Goal: Task Accomplishment & Management: Use online tool/utility

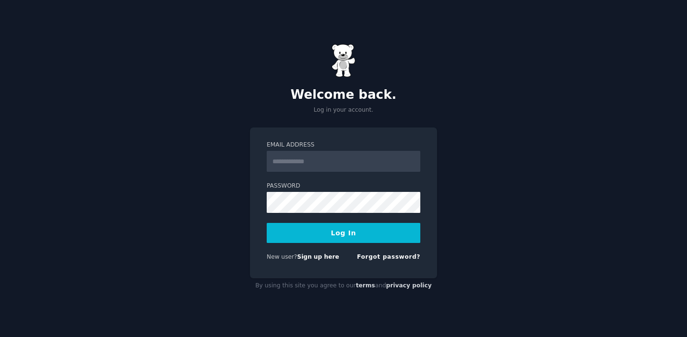
click at [319, 161] on input "Email Address" at bounding box center [344, 161] width 154 height 21
paste input "**********"
type input "**********"
click at [295, 235] on button "Log In" at bounding box center [344, 233] width 154 height 20
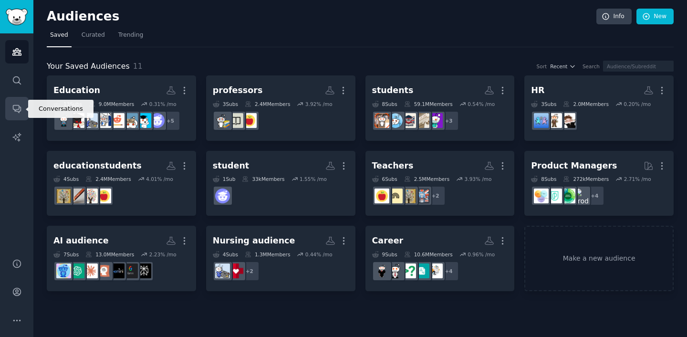
click at [17, 109] on icon "Sidebar" at bounding box center [17, 109] width 8 height 8
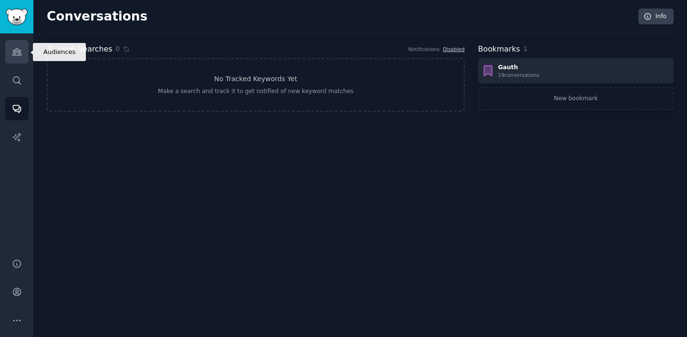
click at [17, 49] on icon "Sidebar" at bounding box center [16, 52] width 9 height 7
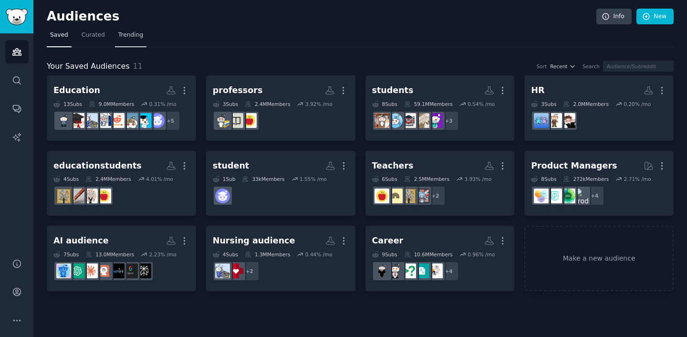
click at [130, 37] on span "Trending" at bounding box center [130, 35] width 25 height 9
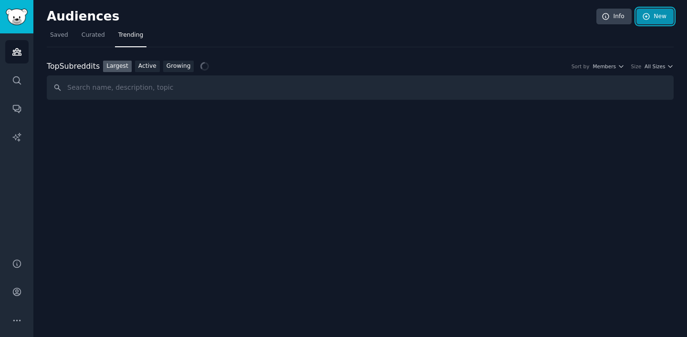
click at [650, 18] on icon at bounding box center [646, 16] width 9 height 9
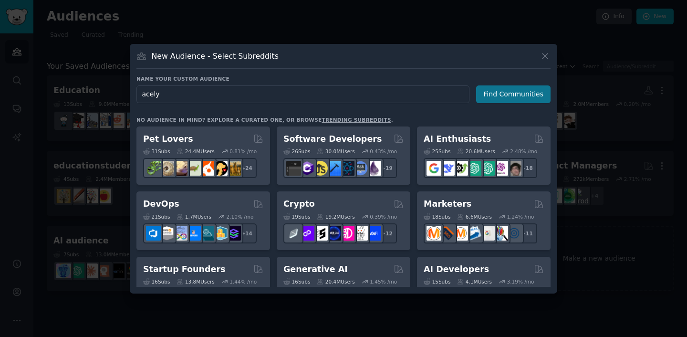
type input "acely"
click at [499, 97] on button "Find Communities" at bounding box center [513, 94] width 74 height 18
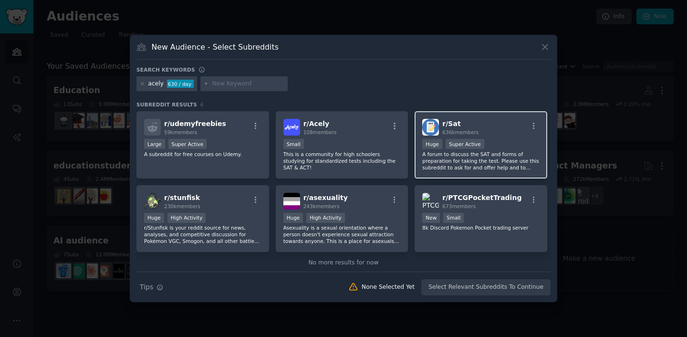
click at [475, 162] on p "A forum to discuss the SAT and forms of preparation for taking the test. Please…" at bounding box center [480, 161] width 117 height 20
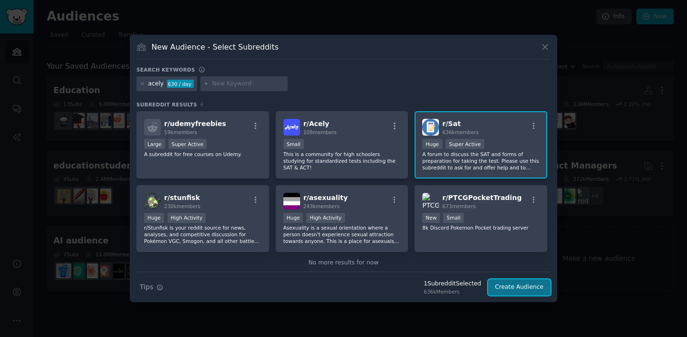
click at [529, 288] on button "Create Audience" at bounding box center [519, 287] width 63 height 16
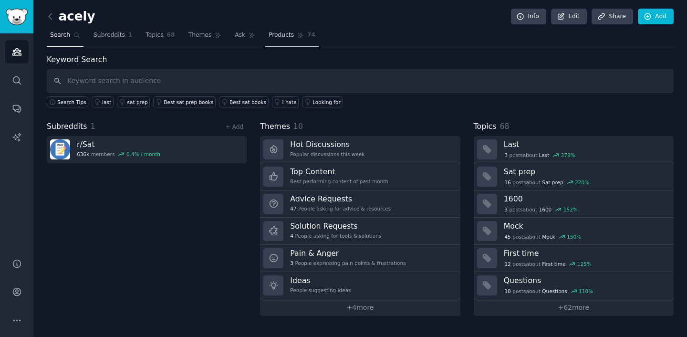
click at [265, 39] on link "Products 74" at bounding box center [291, 38] width 53 height 20
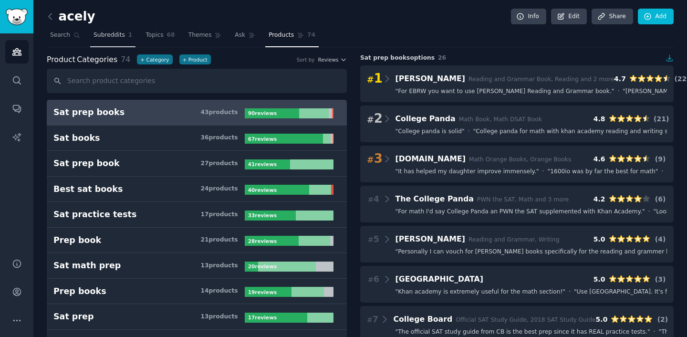
click at [105, 38] on span "Subreddits" at bounding box center [108, 35] width 31 height 9
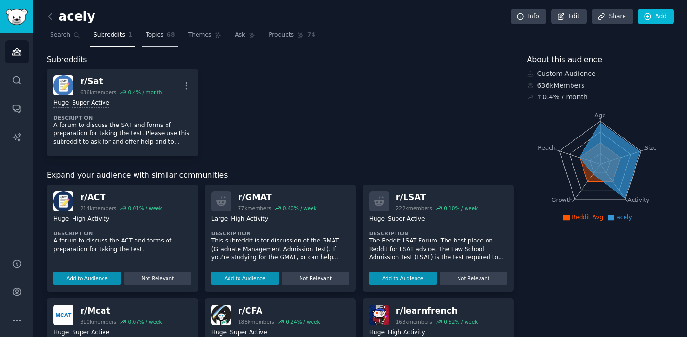
click at [153, 40] on link "Topics 68" at bounding box center [160, 38] width 36 height 20
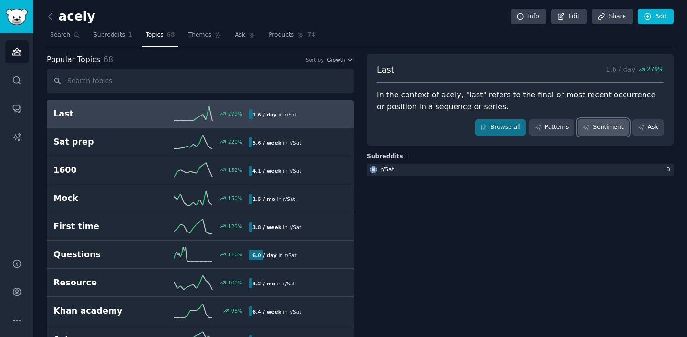
click at [612, 129] on link "Sentiment" at bounding box center [603, 127] width 51 height 16
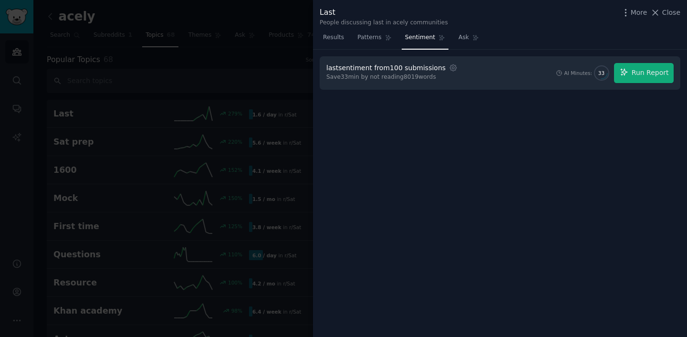
click at [249, 142] on div at bounding box center [343, 168] width 687 height 337
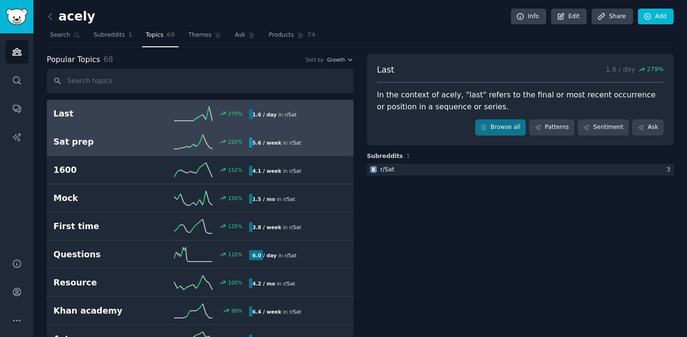
click at [125, 141] on h2 "Sat prep" at bounding box center [102, 142] width 98 height 12
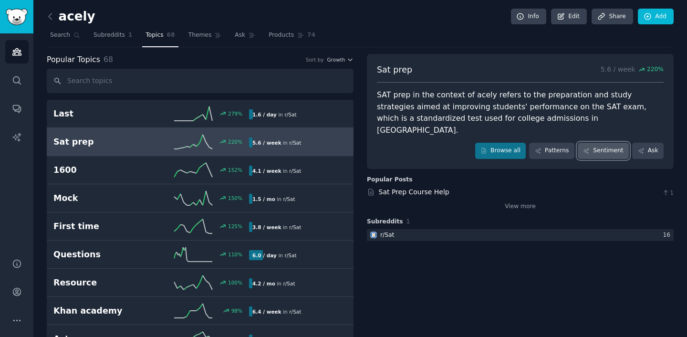
click at [616, 143] on link "Sentiment" at bounding box center [603, 151] width 51 height 16
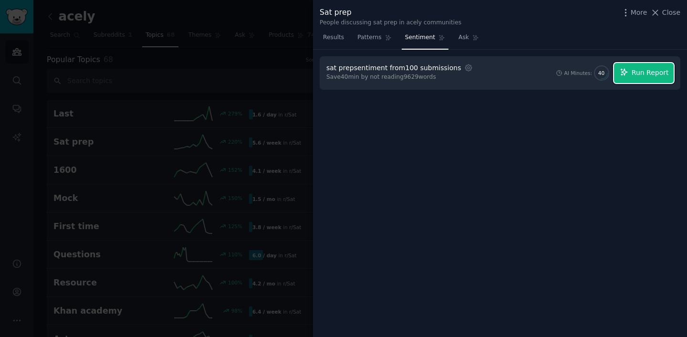
click at [639, 76] on span "Run Report" at bounding box center [649, 73] width 37 height 10
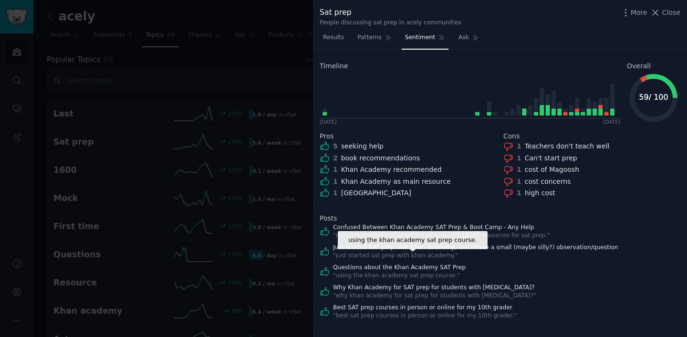
scroll to position [117, 0]
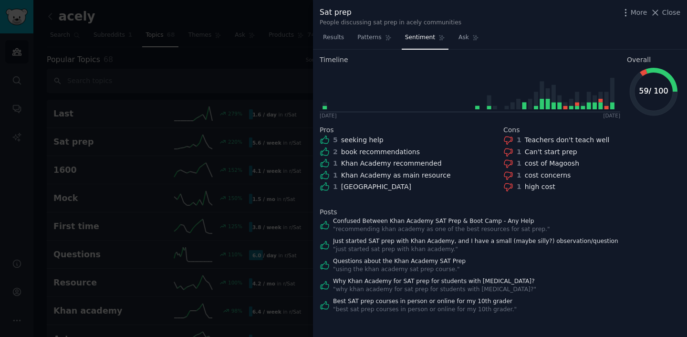
click at [206, 162] on div at bounding box center [343, 168] width 687 height 337
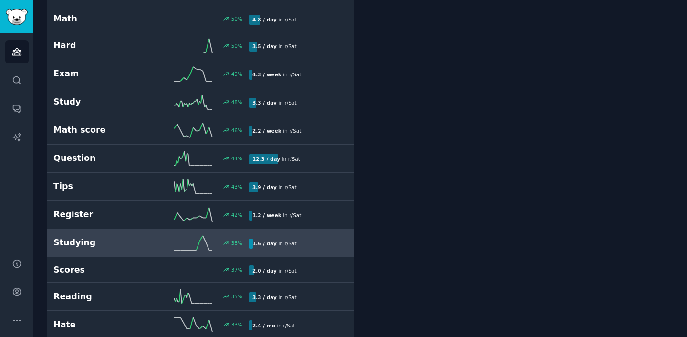
scroll to position [572, 0]
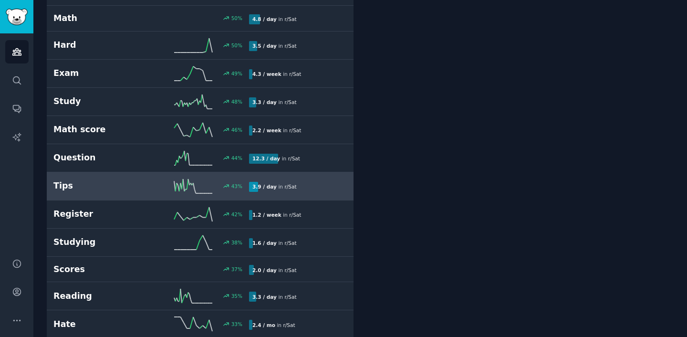
click at [138, 182] on h2 "Tips" at bounding box center [102, 186] width 98 height 12
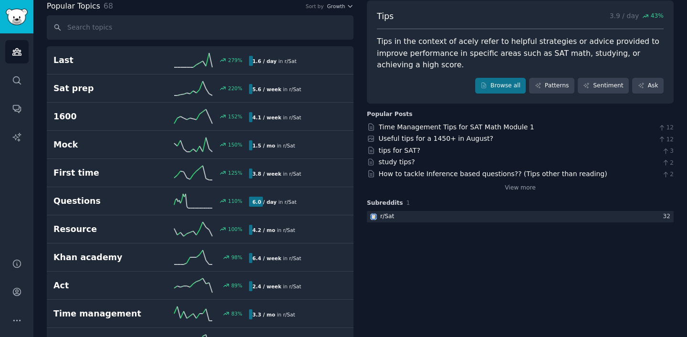
scroll to position [69, 0]
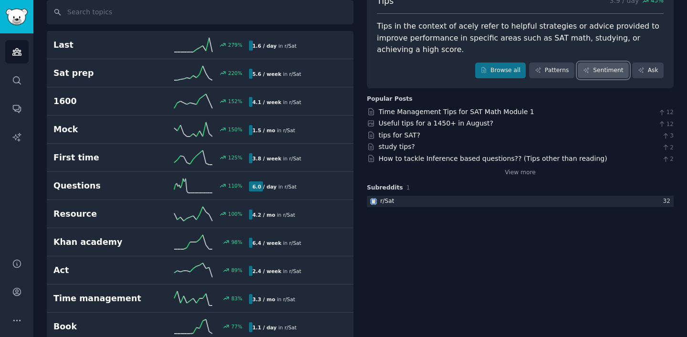
click at [614, 74] on link "Sentiment" at bounding box center [603, 70] width 51 height 16
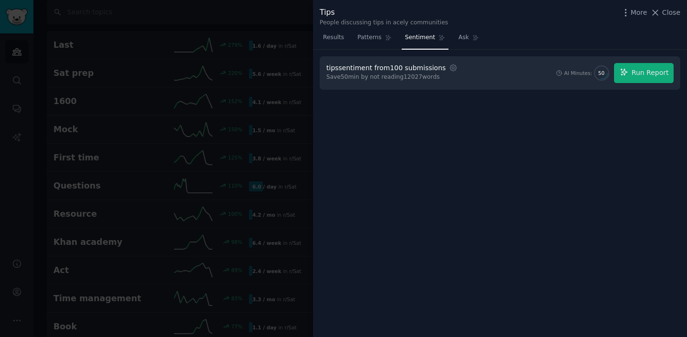
click at [270, 108] on div at bounding box center [343, 168] width 687 height 337
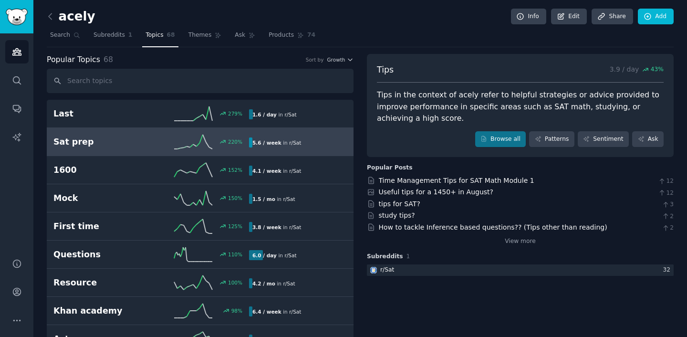
click at [136, 147] on div "Sat prep 220 % 5.6 / week in r/ Sat 220% increase in mentions recently" at bounding box center [199, 141] width 293 height 14
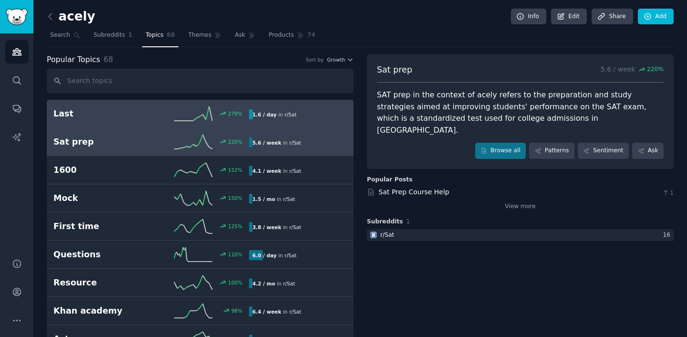
click at [118, 116] on h2 "Last" at bounding box center [102, 114] width 98 height 12
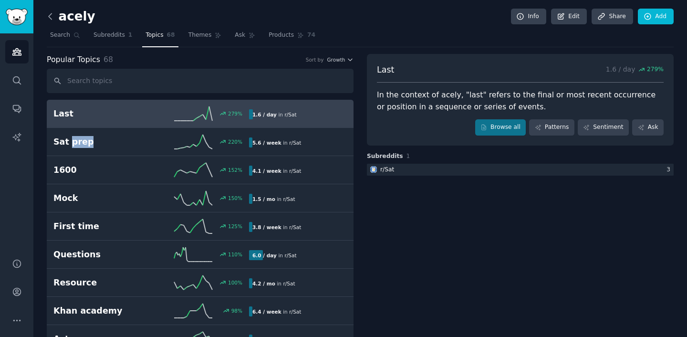
click at [48, 13] on icon at bounding box center [50, 16] width 10 height 10
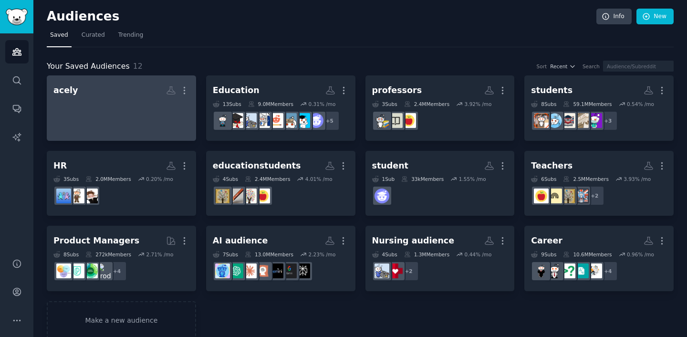
scroll to position [16, 0]
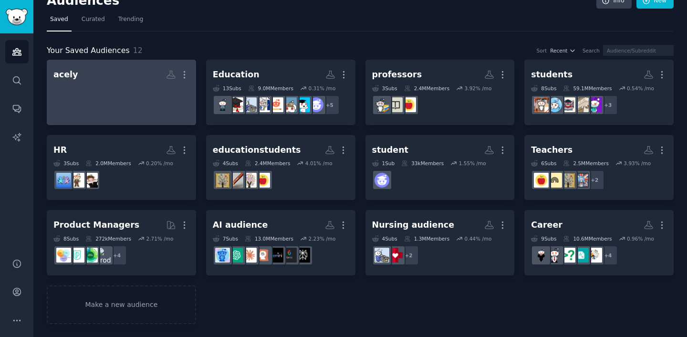
click at [113, 101] on div at bounding box center [121, 99] width 136 height 33
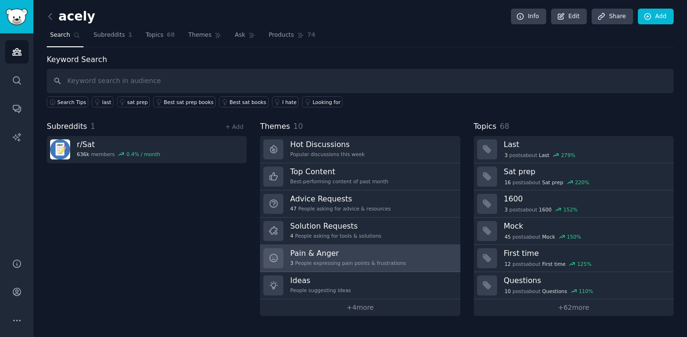
click at [316, 255] on h3 "Pain & Anger" at bounding box center [347, 253] width 115 height 10
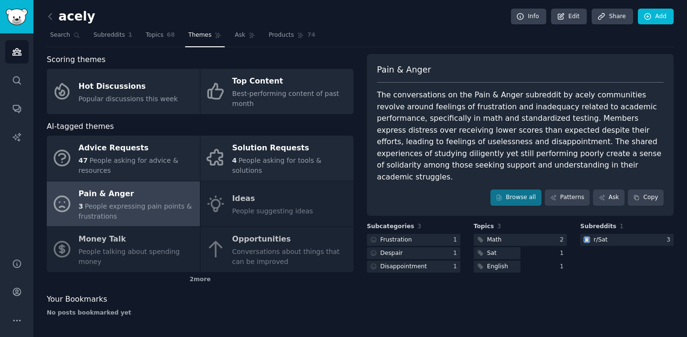
click at [126, 257] on div "Advice Requests 47 People asking for advice & resources Solution Requests 4 Peo…" at bounding box center [200, 203] width 307 height 136
click at [117, 247] on div "Advice Requests 47 People asking for advice & resources Solution Requests 4 Peo…" at bounding box center [200, 203] width 307 height 136
click at [51, 16] on icon at bounding box center [50, 16] width 10 height 10
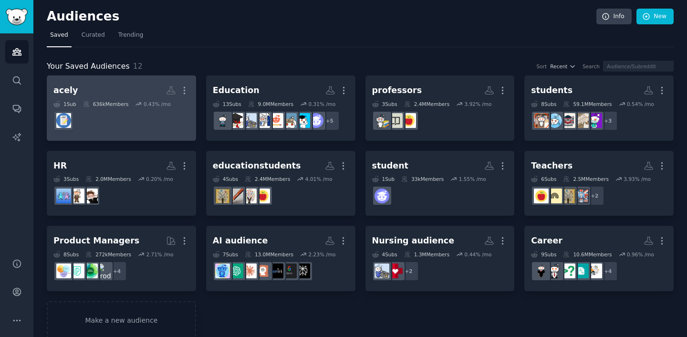
click at [71, 93] on div "acely" at bounding box center [65, 90] width 24 height 12
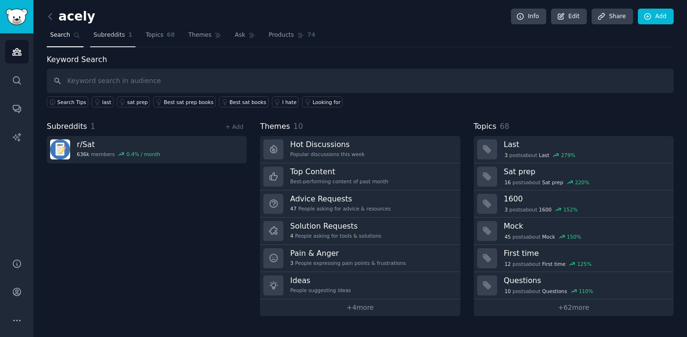
click at [119, 31] on span "Subreddits" at bounding box center [108, 35] width 31 height 9
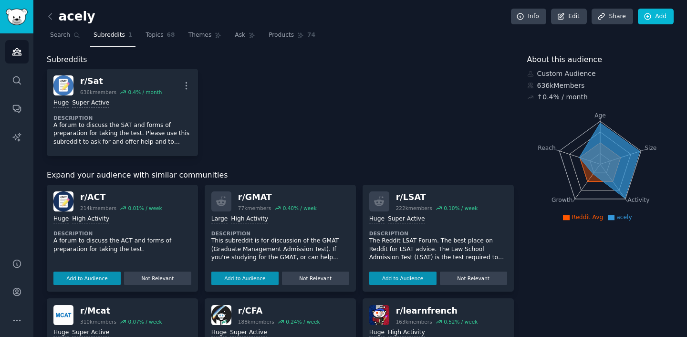
scroll to position [44, 0]
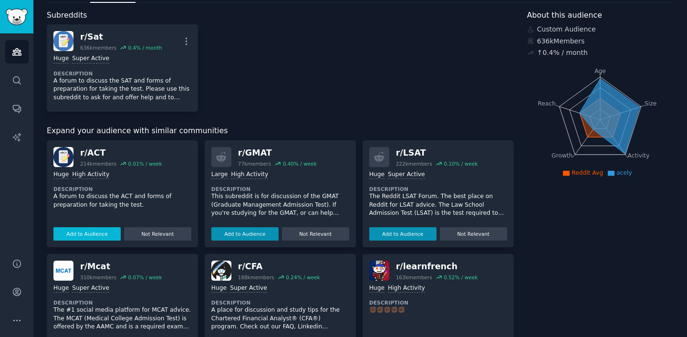
click at [77, 234] on button "Add to Audience" at bounding box center [86, 233] width 67 height 13
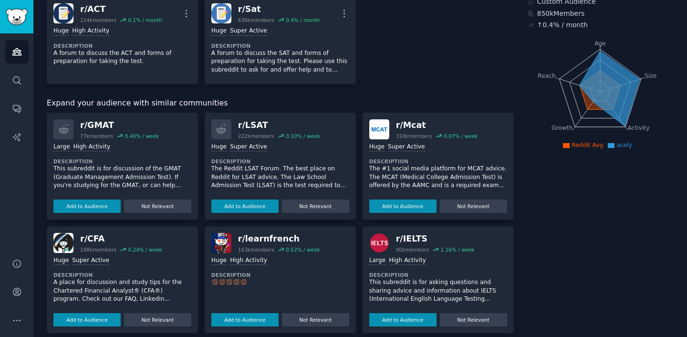
scroll to position [0, 0]
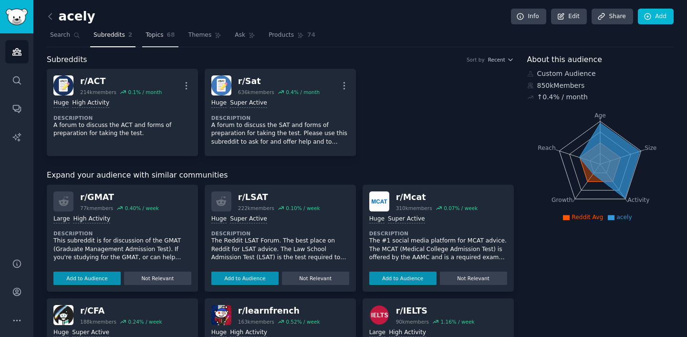
click at [157, 40] on link "Topics 68" at bounding box center [160, 38] width 36 height 20
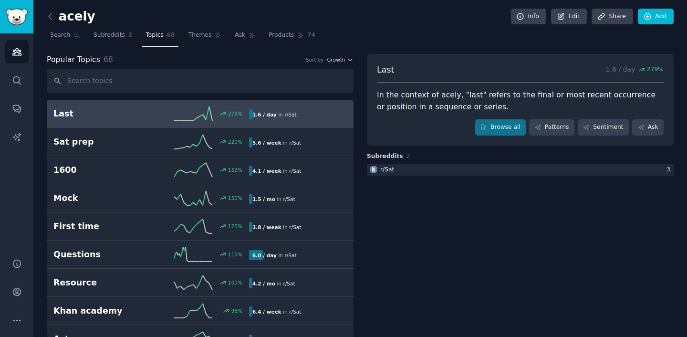
click at [144, 77] on input "text" at bounding box center [200, 81] width 307 height 24
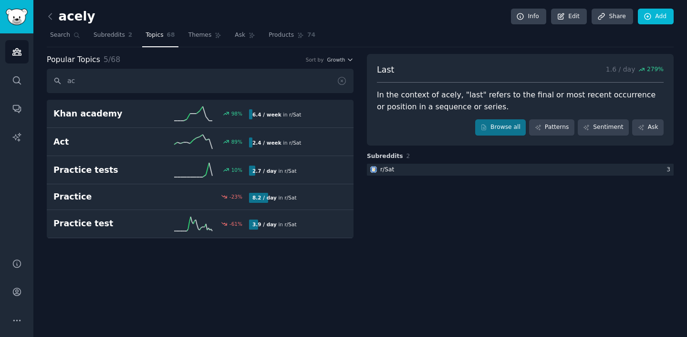
type input "a"
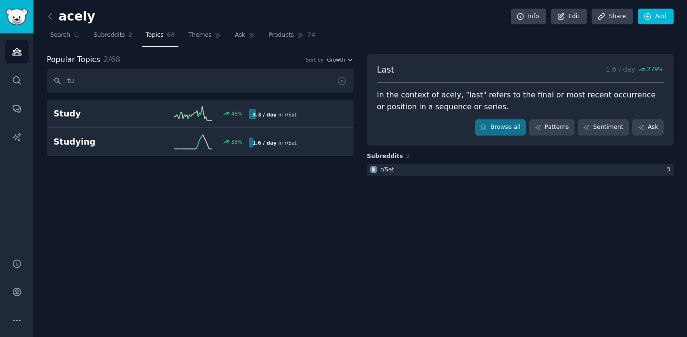
type input "t"
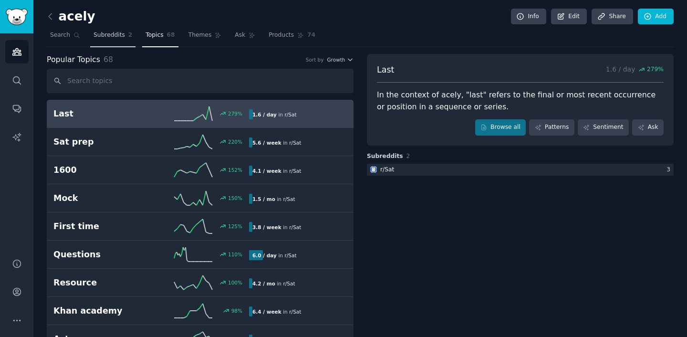
click at [103, 35] on span "Subreddits" at bounding box center [108, 35] width 31 height 9
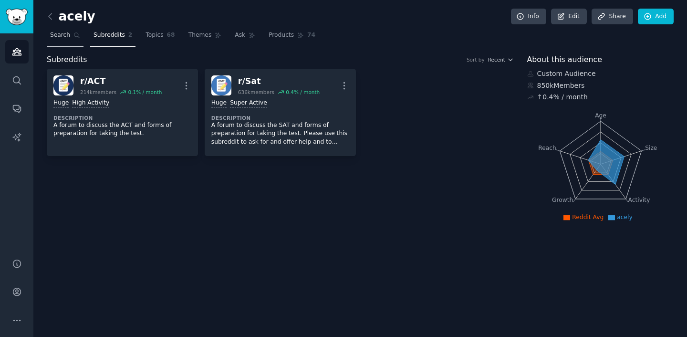
click at [68, 30] on link "Search" at bounding box center [65, 38] width 37 height 20
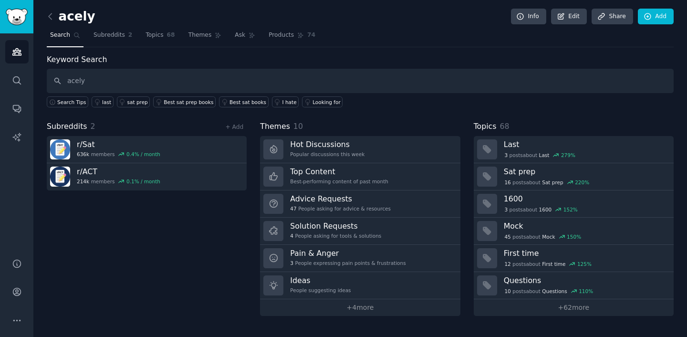
type input "acely"
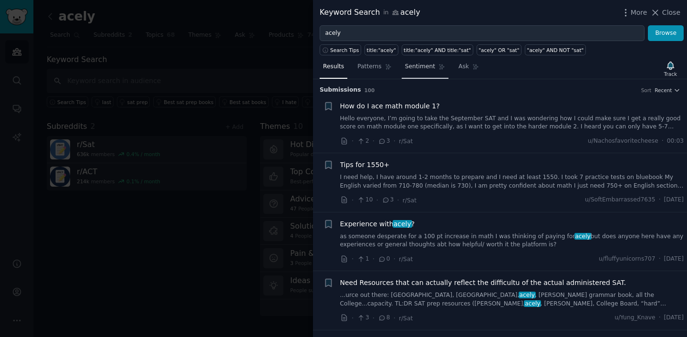
click at [421, 69] on span "Sentiment" at bounding box center [420, 66] width 30 height 9
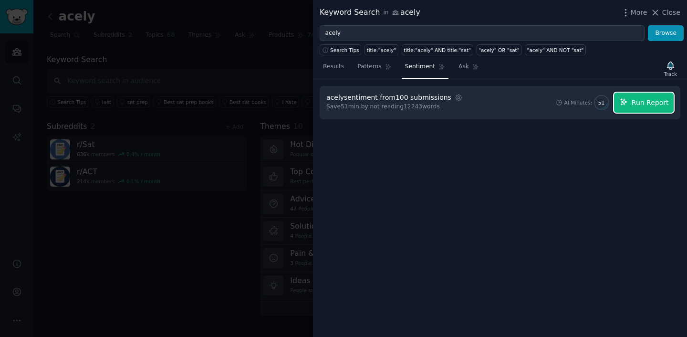
click at [640, 102] on span "Run Report" at bounding box center [649, 103] width 37 height 10
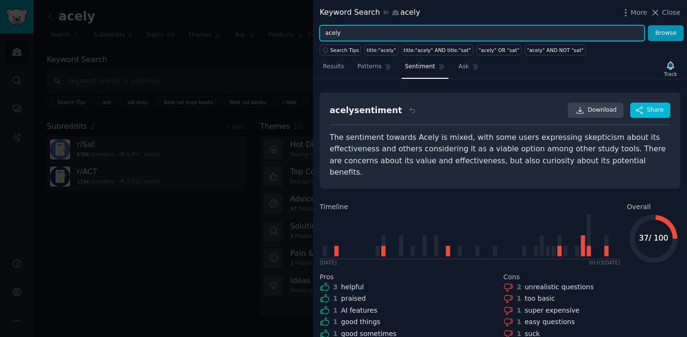
click at [391, 32] on input "acely" at bounding box center [482, 33] width 325 height 16
type input "a"
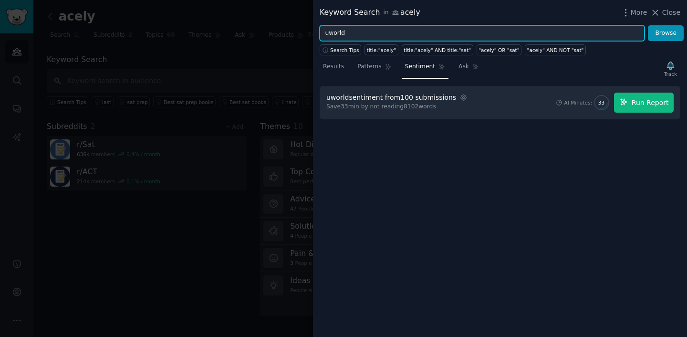
type input "uworld"
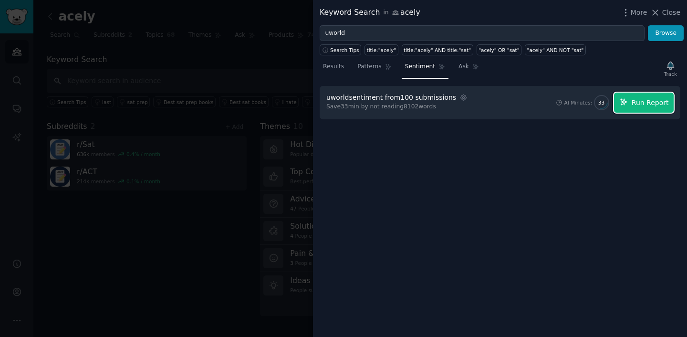
click at [646, 107] on button "Run Report" at bounding box center [644, 103] width 60 height 20
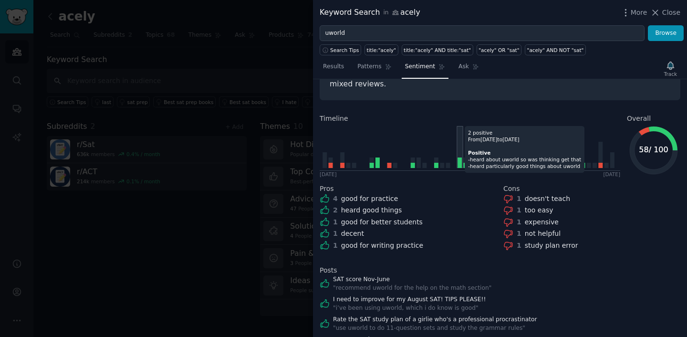
scroll to position [89, 0]
